Goal: Find specific page/section: Find specific page/section

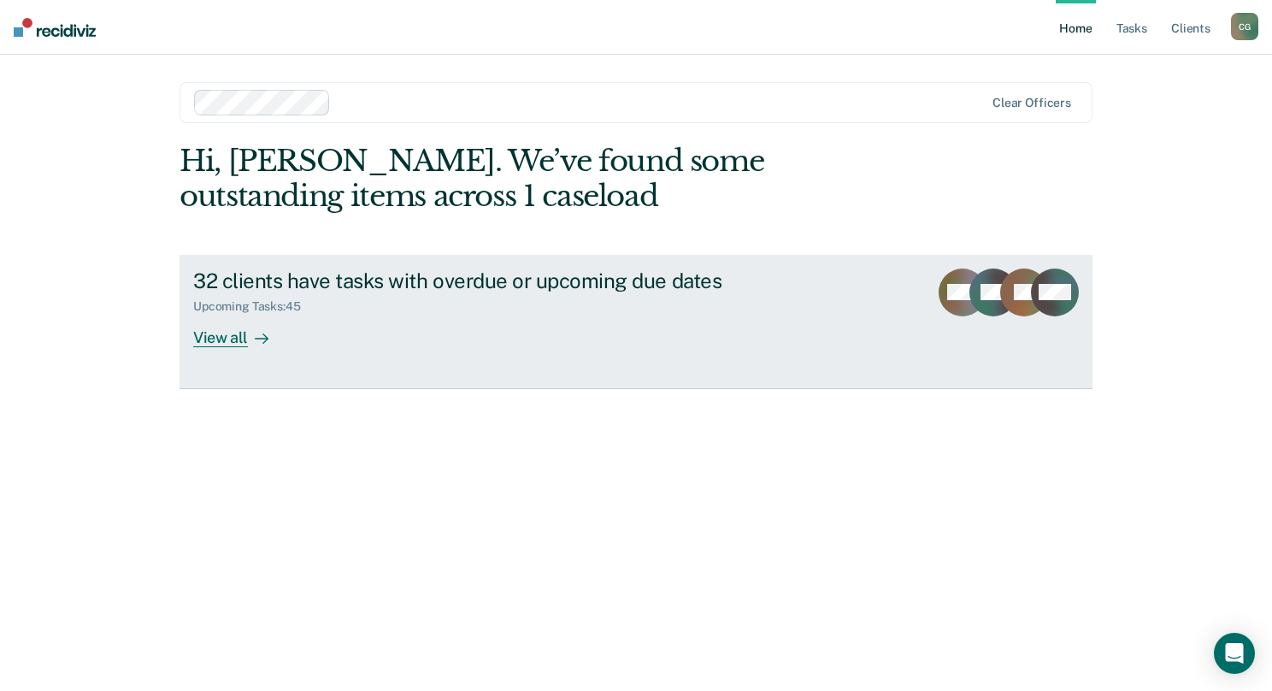
click at [238, 332] on div "View all" at bounding box center [241, 330] width 96 height 33
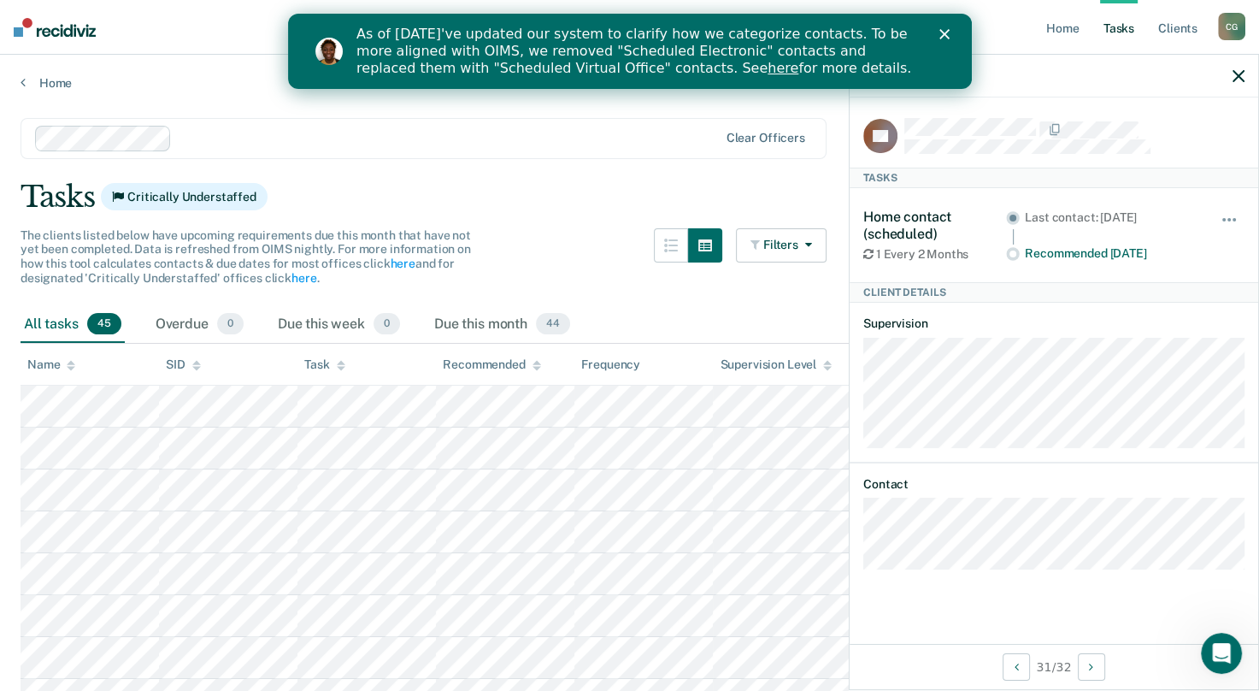
click at [821, 361] on div "Supervision Level" at bounding box center [776, 364] width 112 height 15
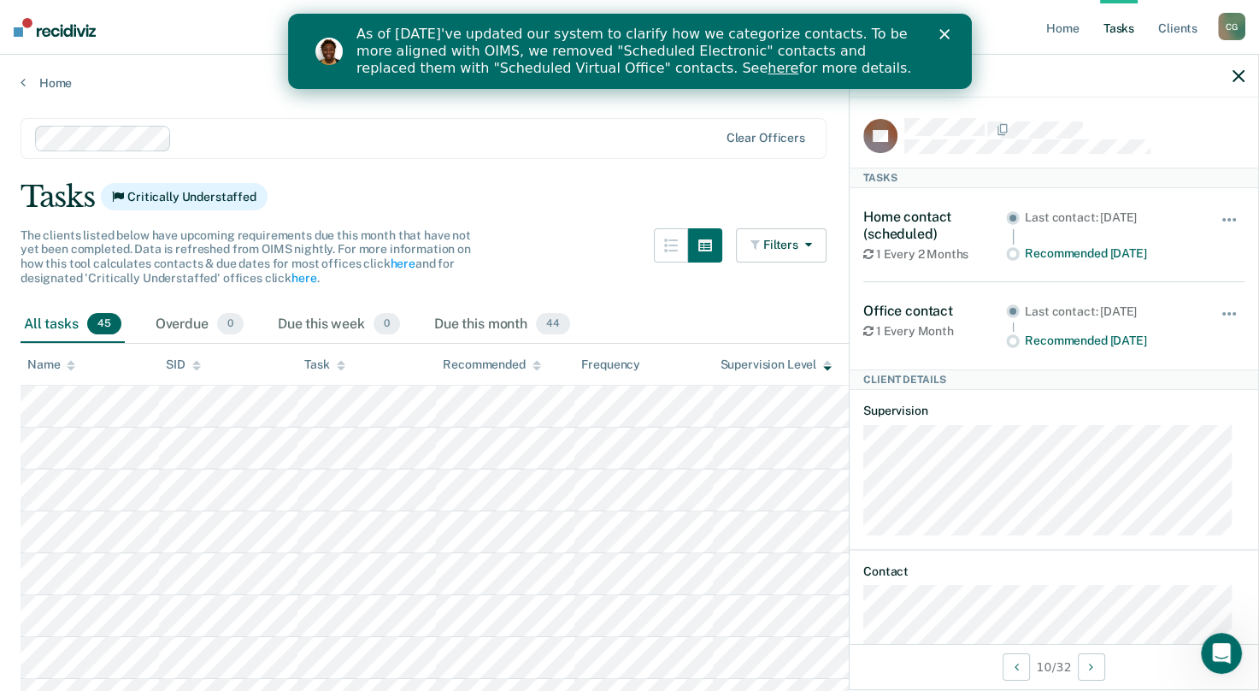
click at [767, 72] on link "here" at bounding box center [782, 68] width 31 height 16
click at [767, 66] on link "here" at bounding box center [782, 68] width 31 height 16
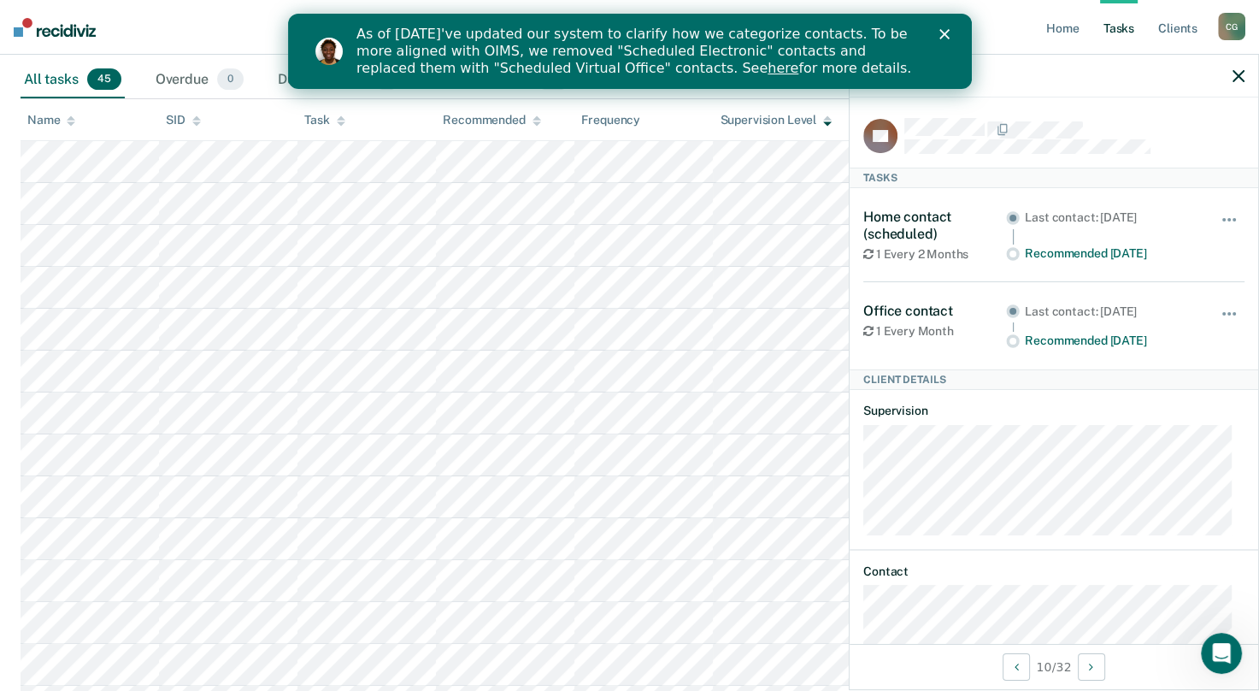
scroll to position [598, 0]
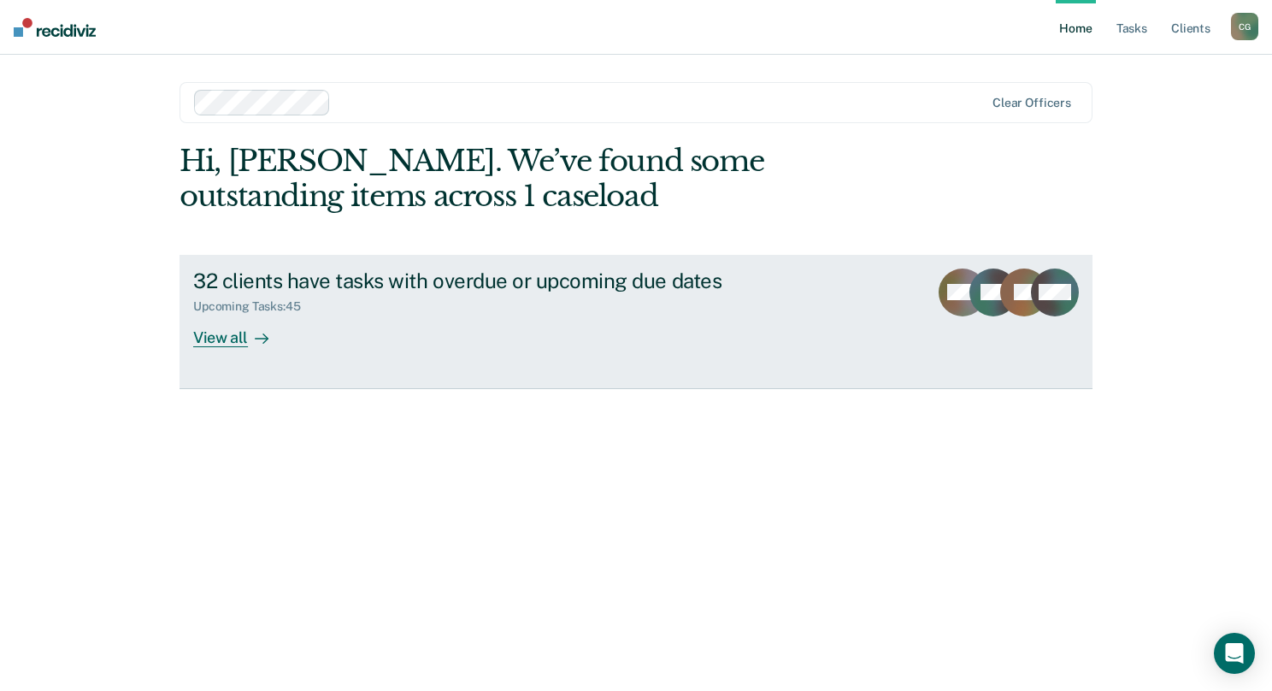
click at [235, 335] on div "View all" at bounding box center [241, 330] width 96 height 33
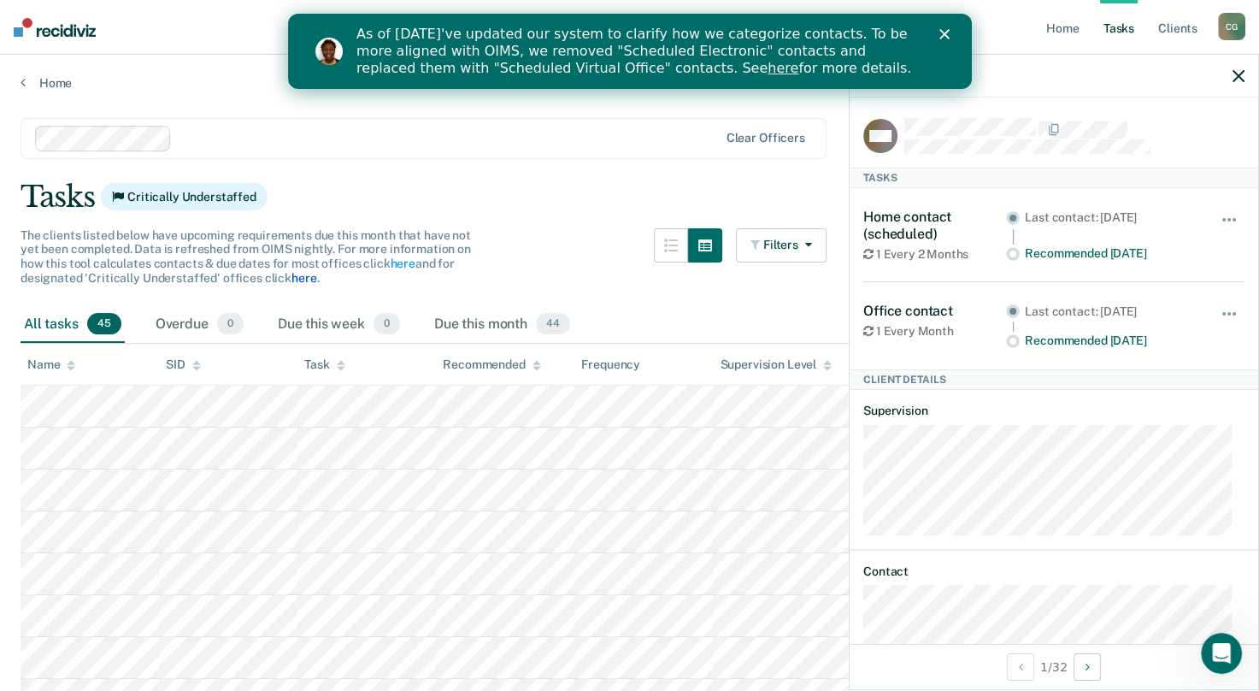
click at [293, 277] on link "here" at bounding box center [303, 278] width 25 height 14
click at [812, 247] on icon "button" at bounding box center [805, 244] width 14 height 12
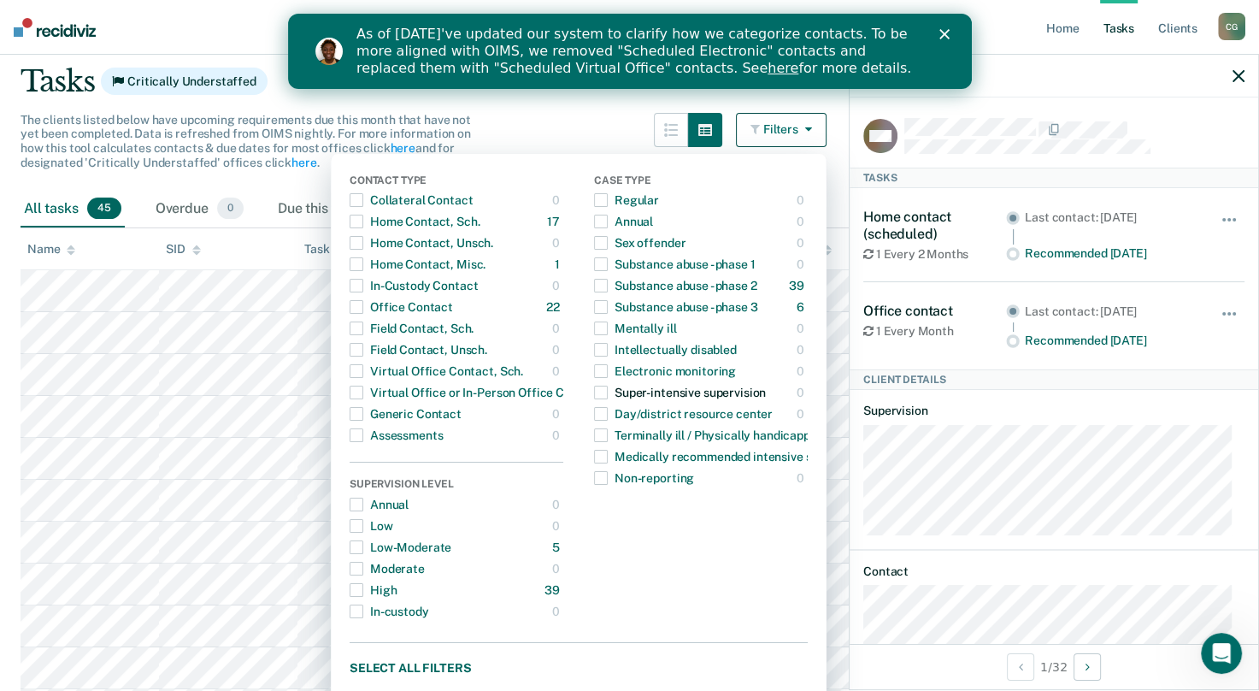
scroll to position [85, 0]
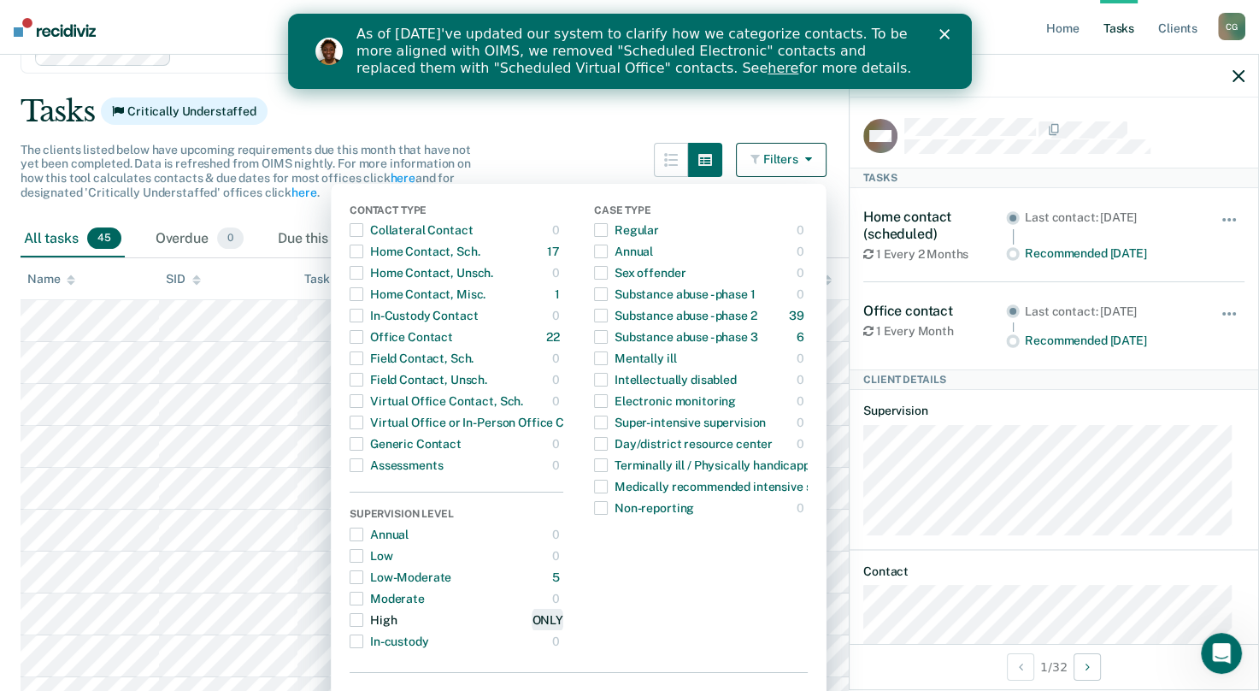
click at [559, 622] on div "ONLY" at bounding box center [547, 619] width 31 height 27
click at [575, 124] on div "Tasks Critically Understaffed" at bounding box center [630, 111] width 1218 height 35
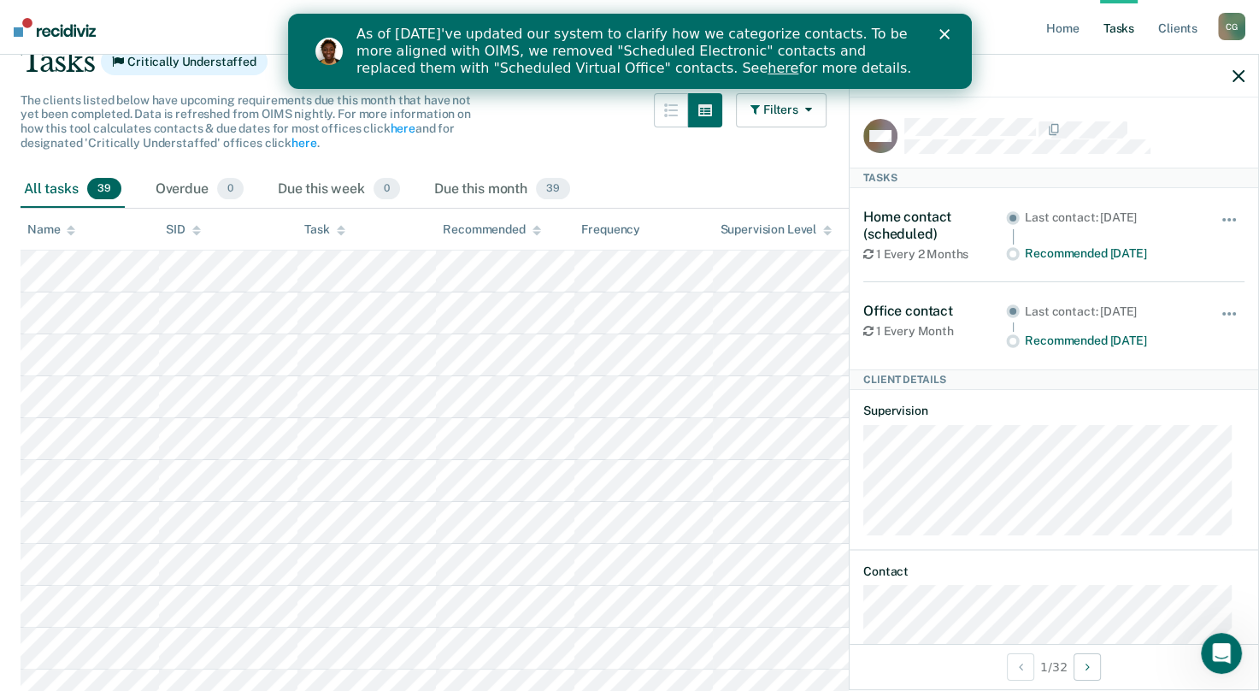
scroll to position [0, 0]
